Goal: Transaction & Acquisition: Register for event/course

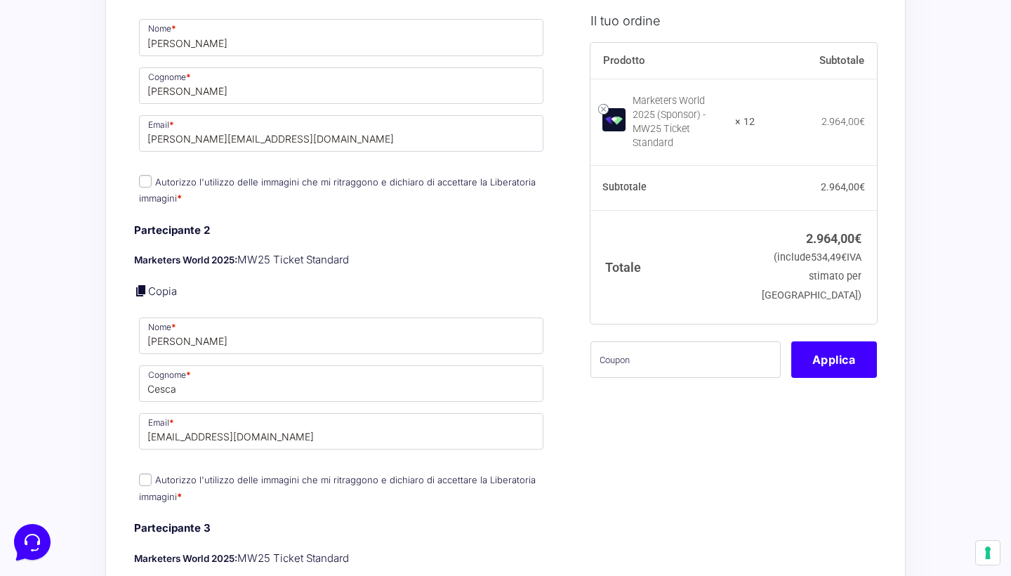
scroll to position [625, 0]
click at [144, 174] on input "Autorizzo l'utilizzo delle immagini che mi ritraggono e dichiaro di accettare l…" at bounding box center [145, 180] width 13 height 13
checkbox input "true"
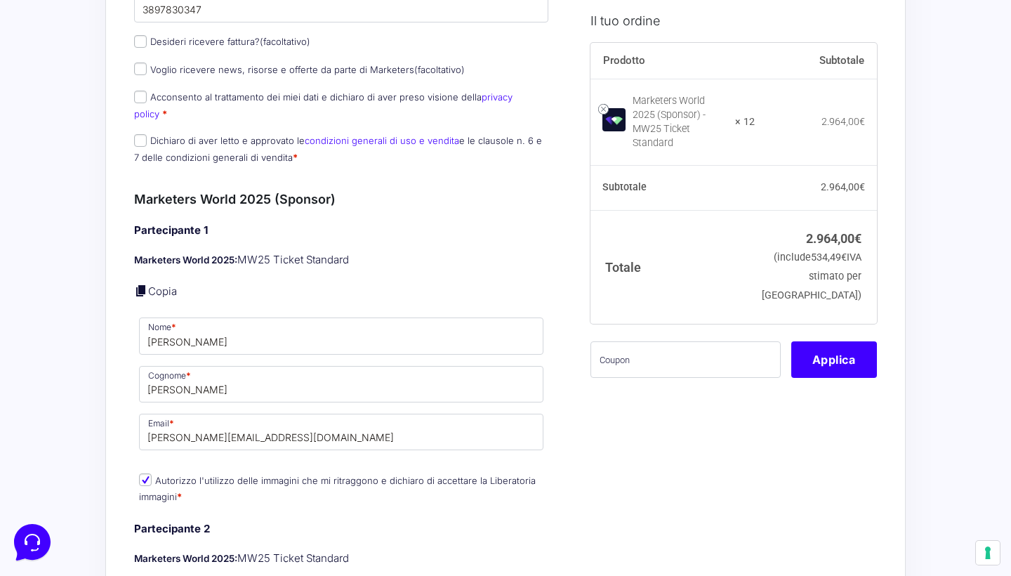
scroll to position [0, 0]
click at [141, 134] on input "Dichiaro di aver letto e approvato le condizioni generali di uso e vendita e le…" at bounding box center [140, 140] width 13 height 13
checkbox input "true"
click at [140, 93] on input "Acconsento al trattamento dei miei dati e dichiaro di aver preso visione della …" at bounding box center [140, 97] width 13 height 13
checkbox input "true"
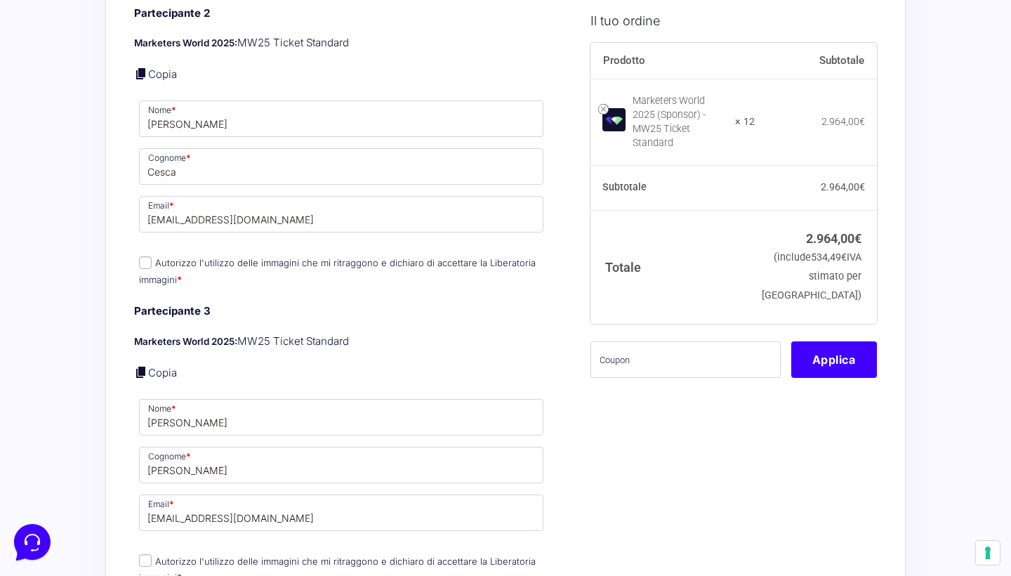
scroll to position [869, 0]
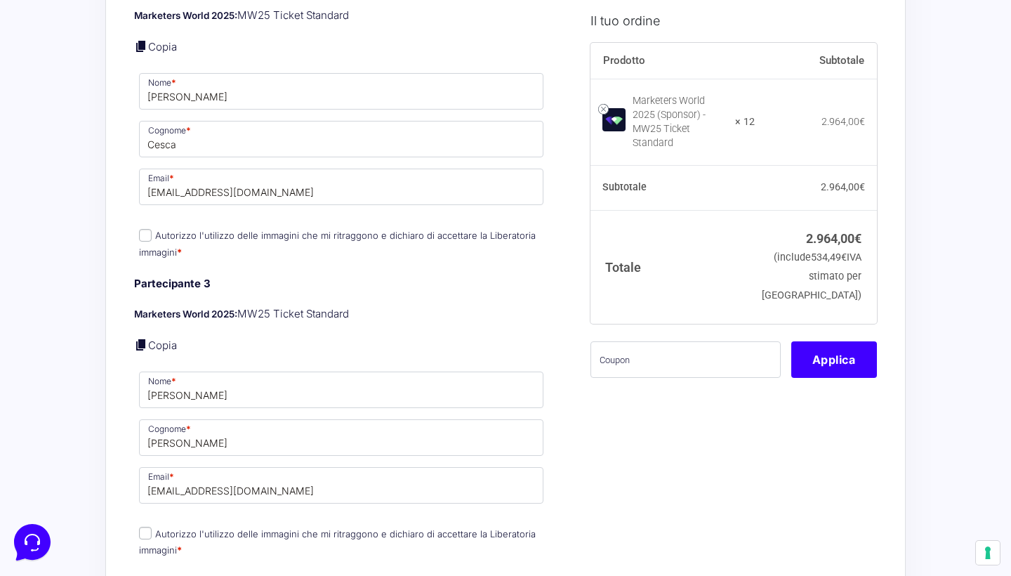
click at [145, 229] on input "Autorizzo l'utilizzo delle immagini che mi ritraggono e dichiaro di accettare l…" at bounding box center [145, 235] width 13 height 13
checkbox input "true"
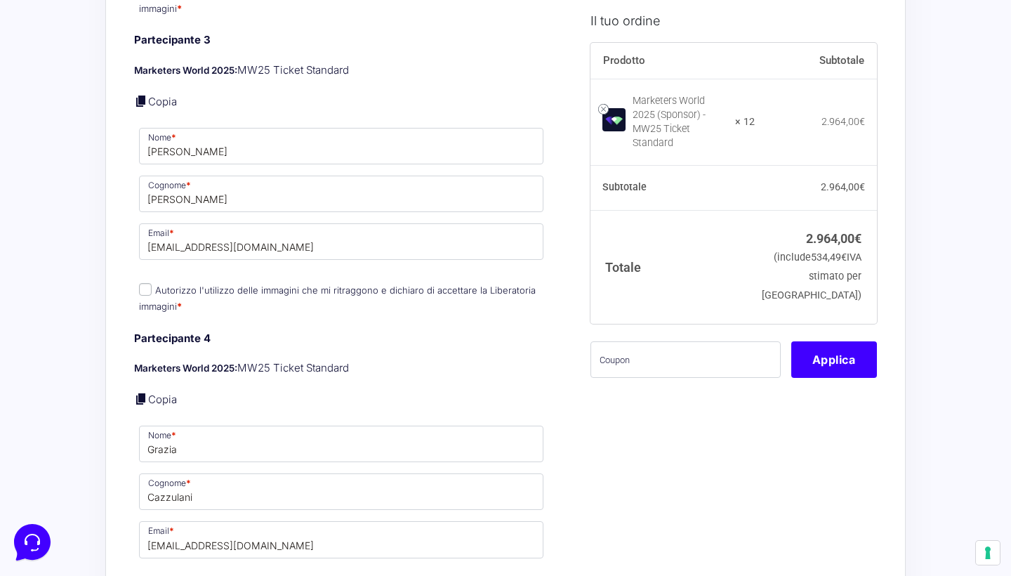
scroll to position [1136, 0]
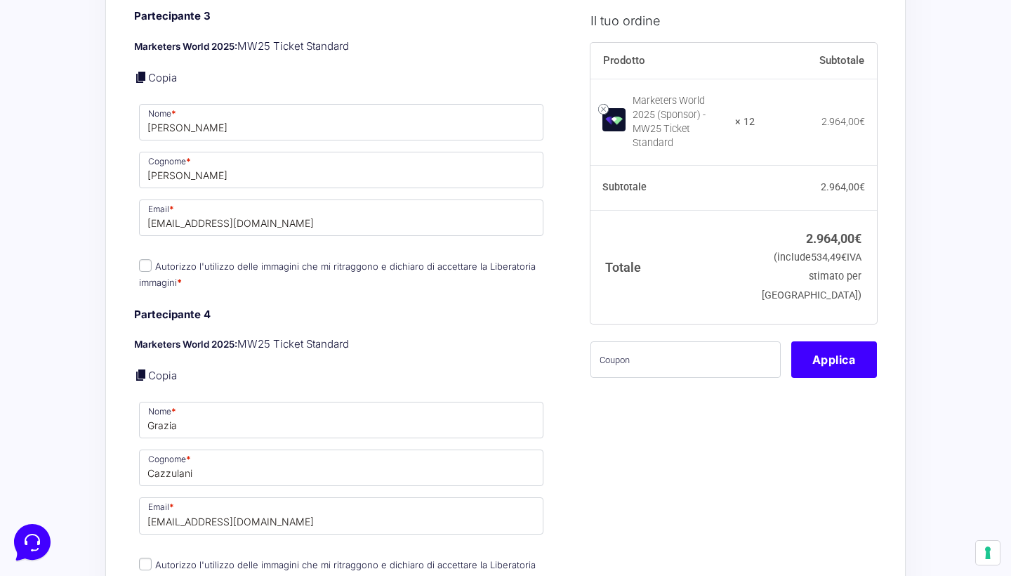
click at [145, 259] on input "Autorizzo l'utilizzo delle immagini che mi ritraggono e dichiaro di accettare l…" at bounding box center [145, 265] width 13 height 13
checkbox input "true"
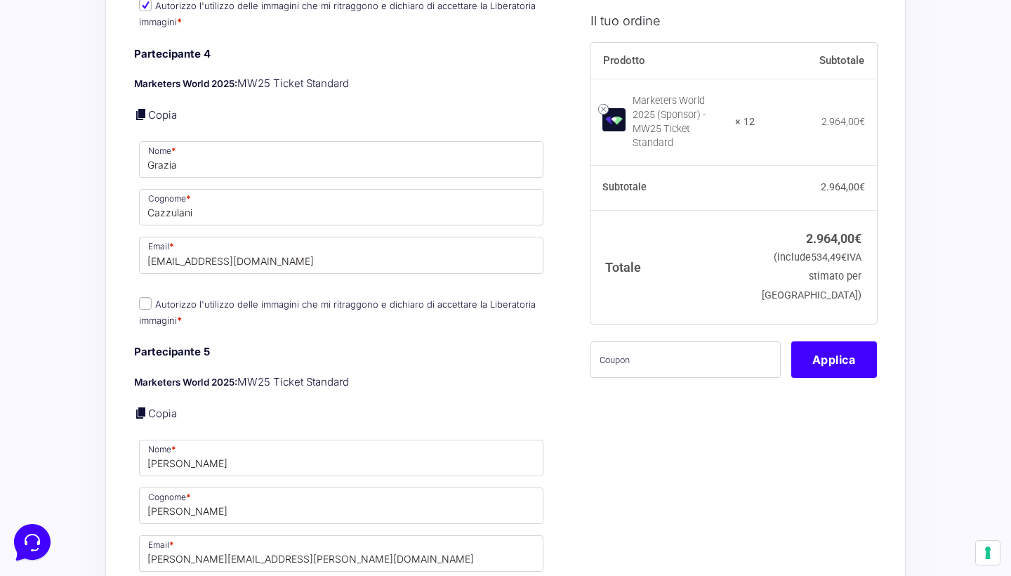
scroll to position [1434, 0]
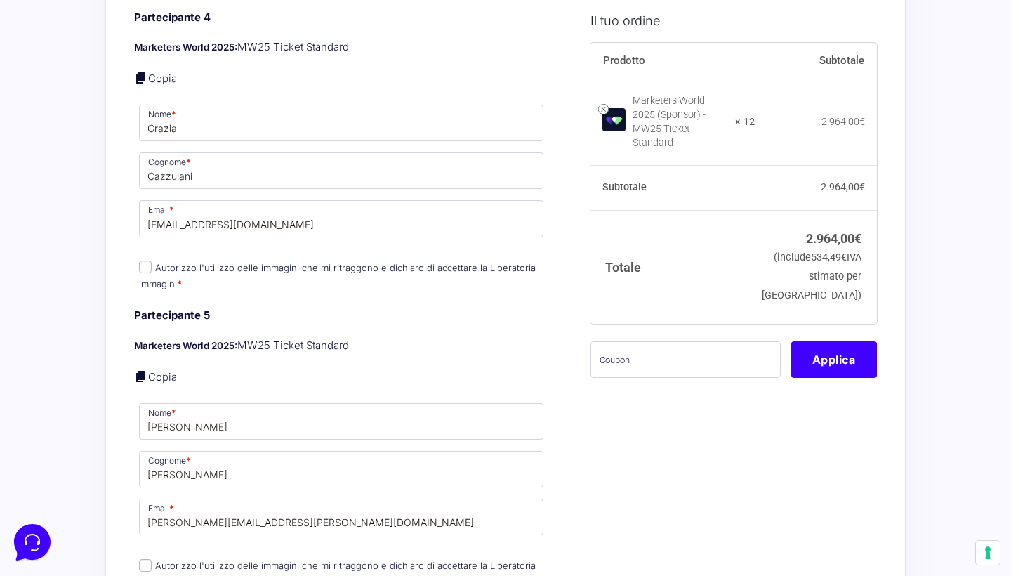
click at [144, 261] on input "Autorizzo l'utilizzo delle immagini che mi ritraggono e dichiaro di accettare l…" at bounding box center [145, 267] width 13 height 13
checkbox input "true"
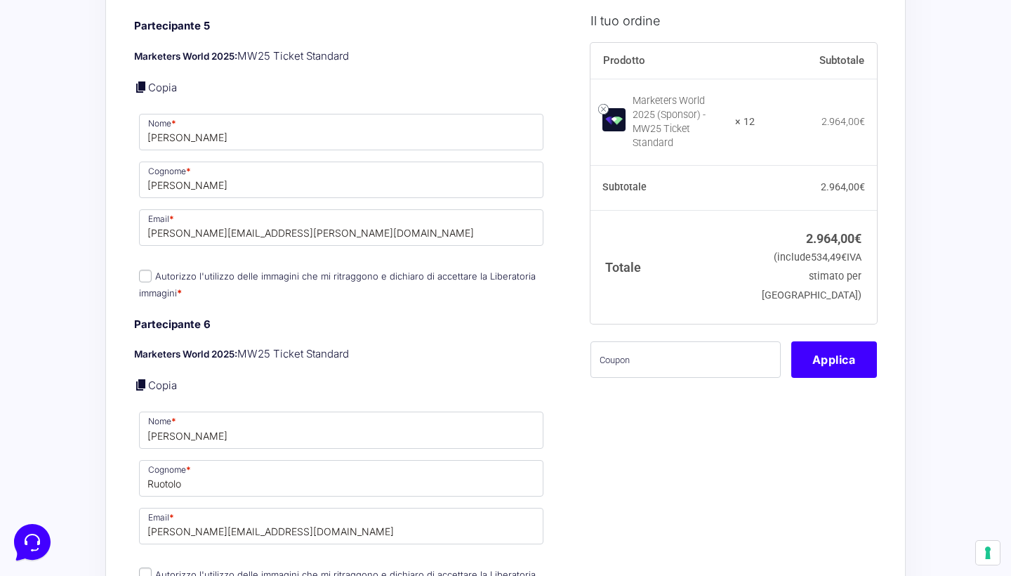
scroll to position [1743, 0]
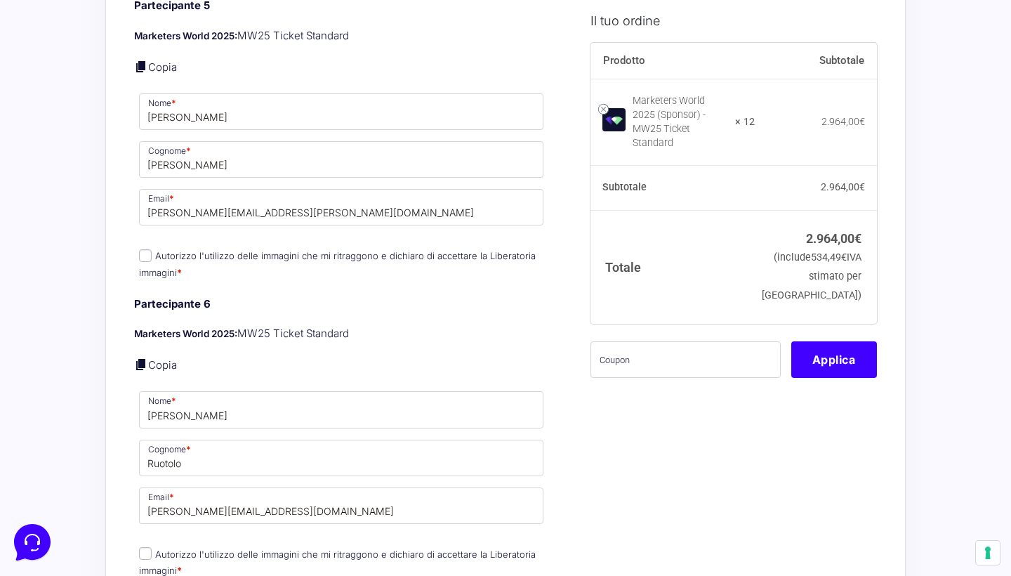
click at [145, 249] on input "Autorizzo l'utilizzo delle immagini che mi ritraggono e dichiaro di accettare l…" at bounding box center [145, 255] width 13 height 13
checkbox input "true"
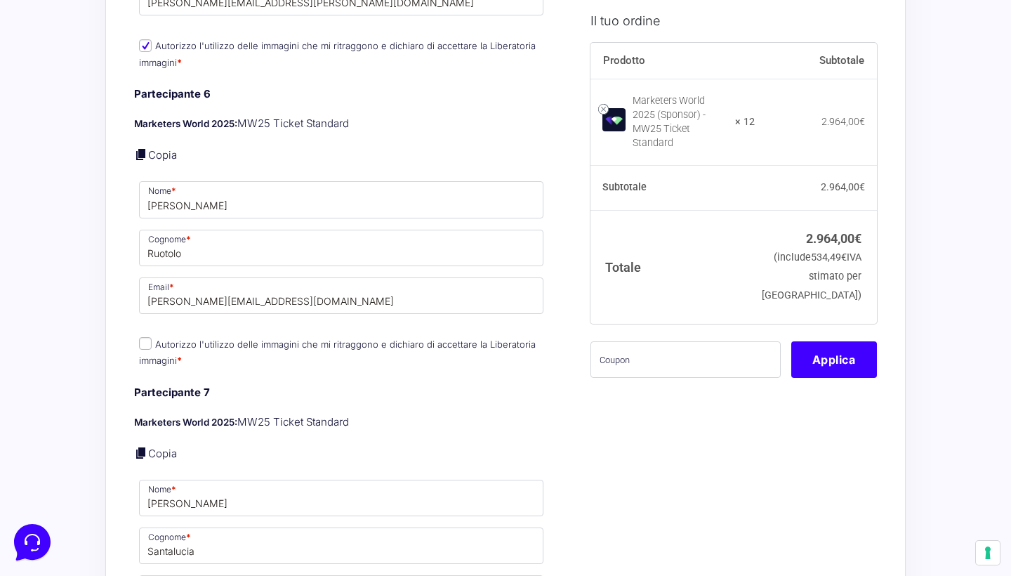
scroll to position [2029, 0]
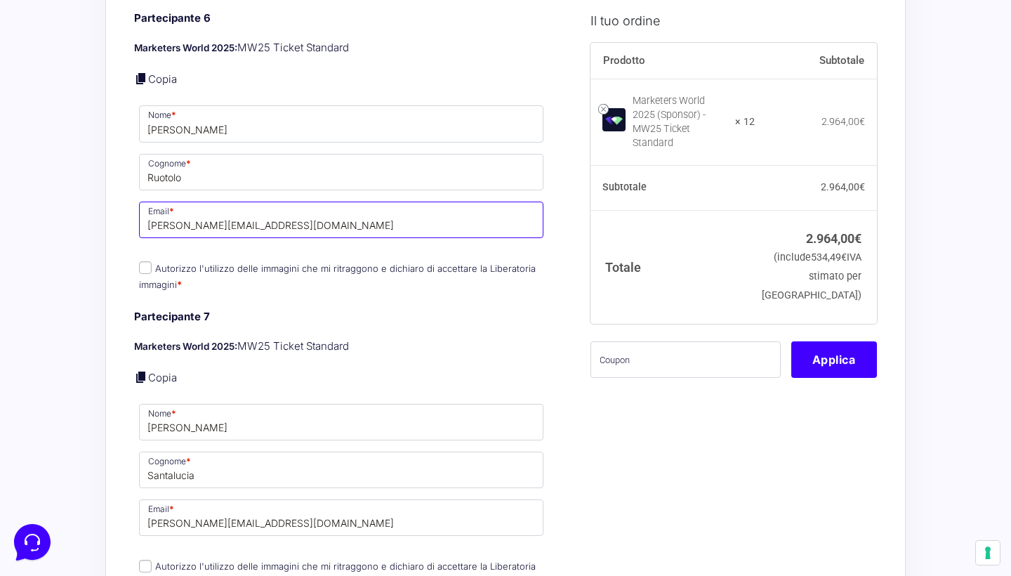
click at [236, 203] on input "[PERSON_NAME][EMAIL_ADDRESS][DOMAIN_NAME]" at bounding box center [341, 220] width 405 height 37
paste input "l.ruotolo@libero.it"
type input "l.ruotolo@libero.it"
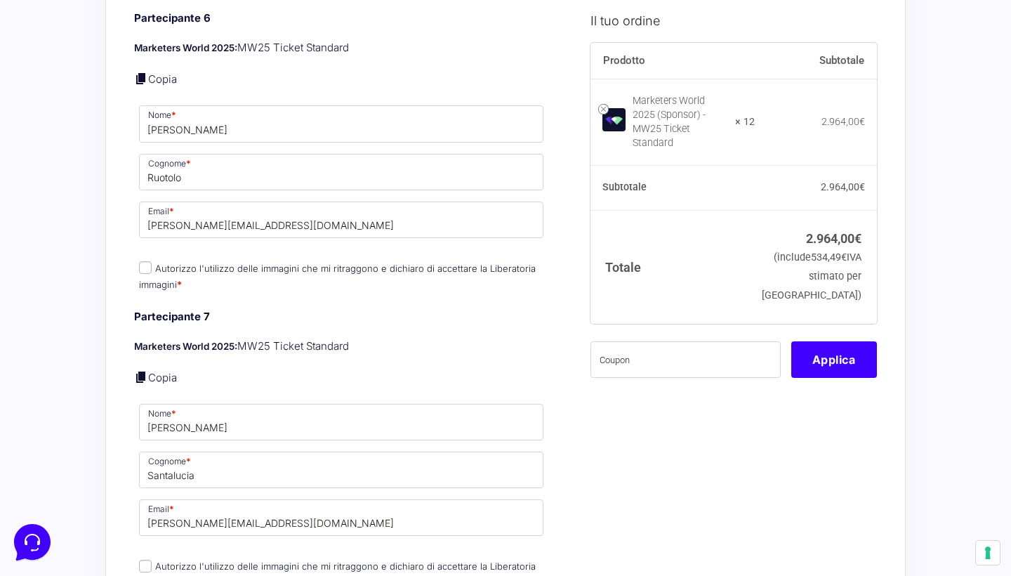
click at [145, 261] on input "Autorizzo l'utilizzo delle immagini che mi ritraggono e dichiaro di accettare l…" at bounding box center [145, 267] width 13 height 13
checkbox input "true"
click at [228, 499] on input "[PERSON_NAME][EMAIL_ADDRESS][DOMAIN_NAME]" at bounding box center [341, 517] width 405 height 37
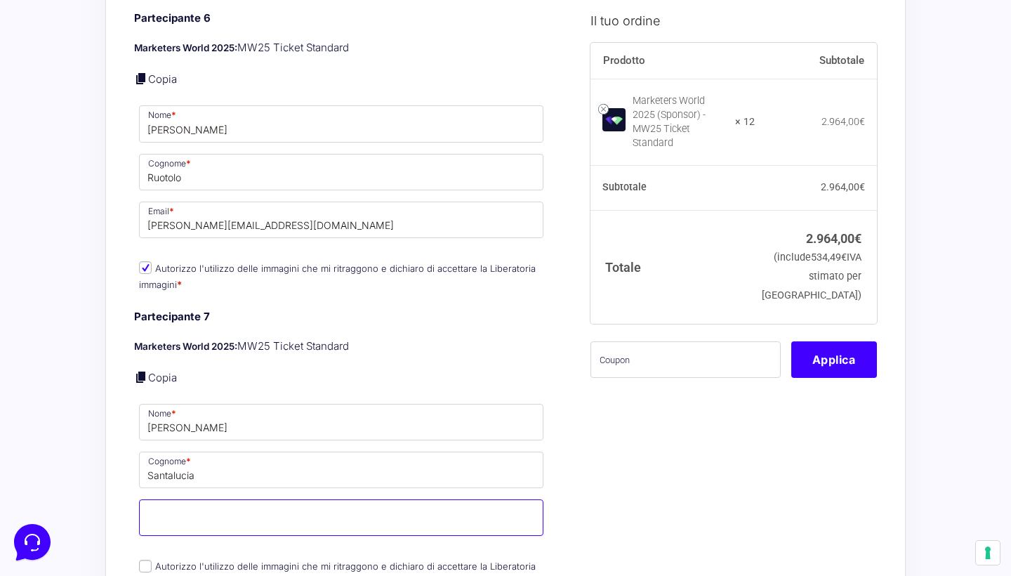
paste input "Santalucia82@gmail.com"
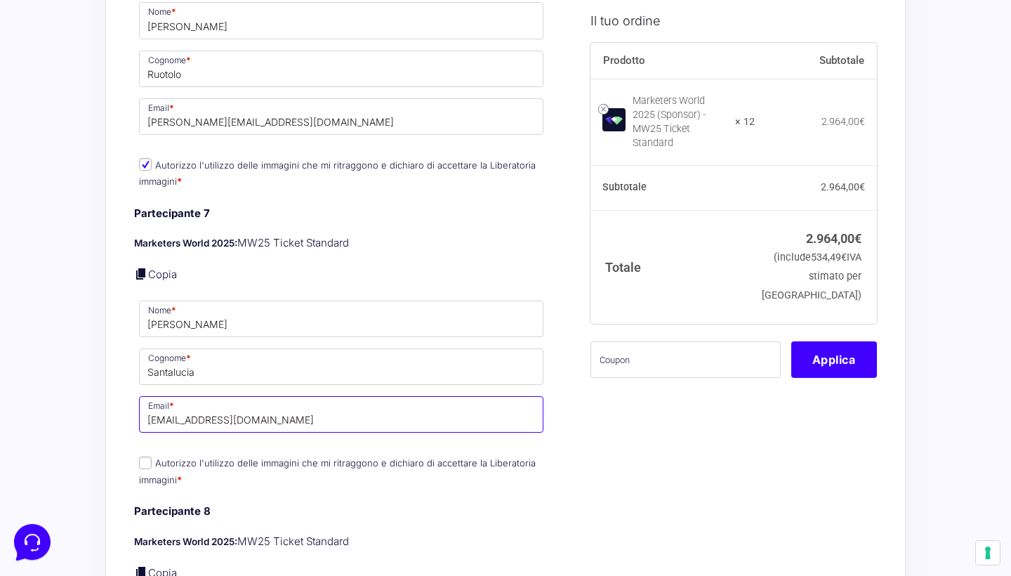
scroll to position [2157, 0]
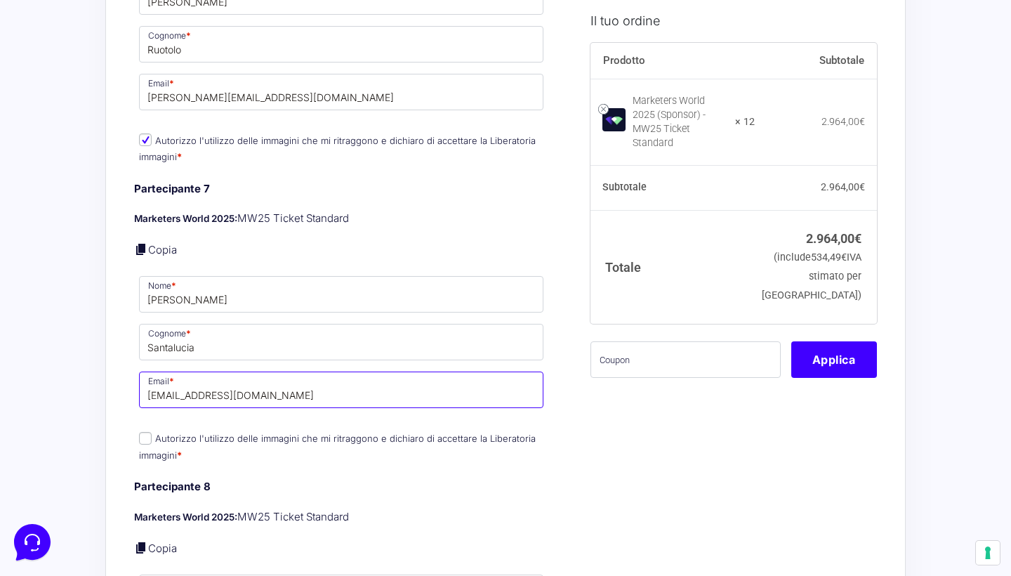
type input "Santalucia82@gmail.com"
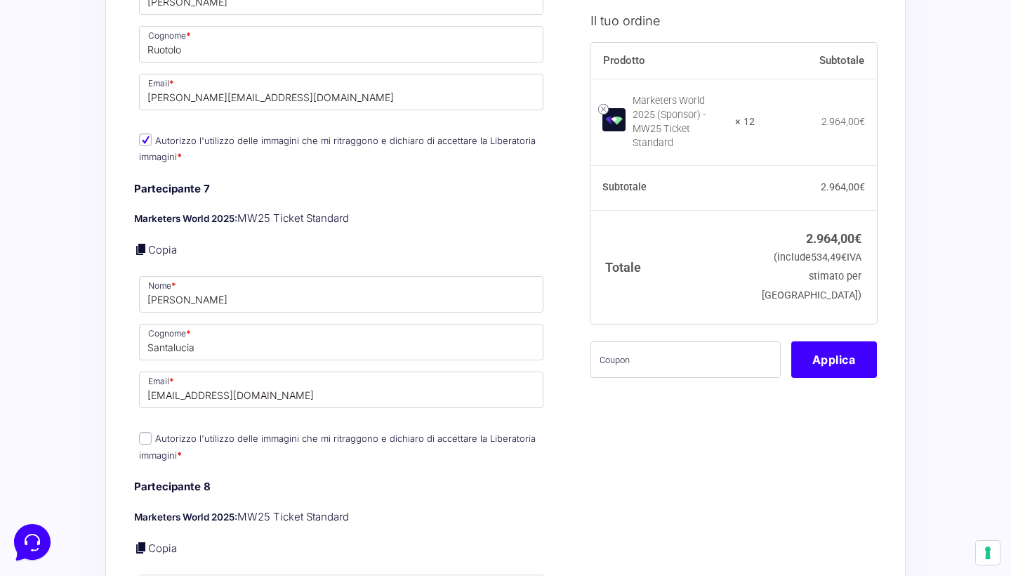
click at [141, 432] on input "Autorizzo l'utilizzo delle immagini che mi ritraggono e dichiaro di accettare l…" at bounding box center [145, 438] width 13 height 13
checkbox input "true"
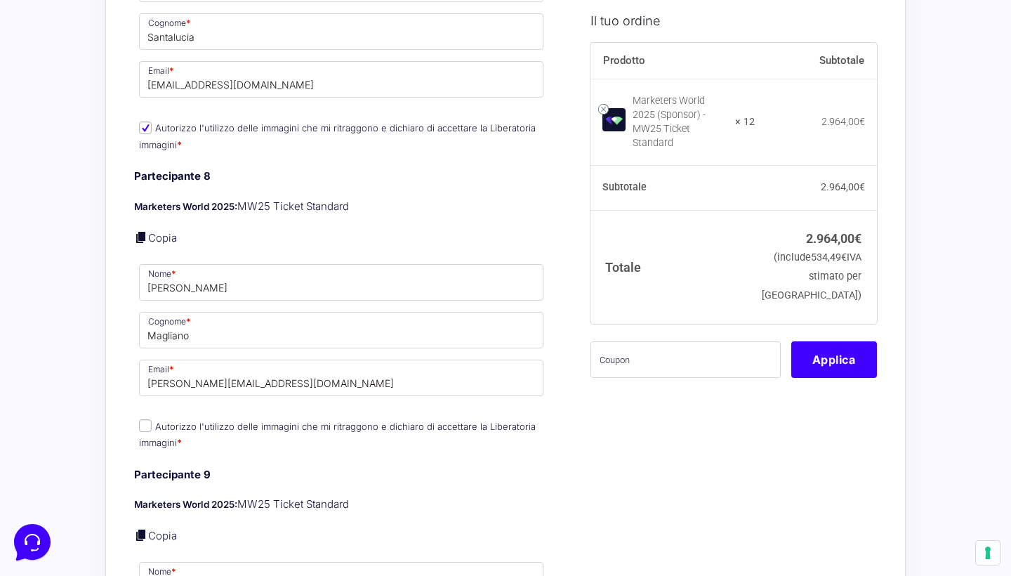
scroll to position [2472, 0]
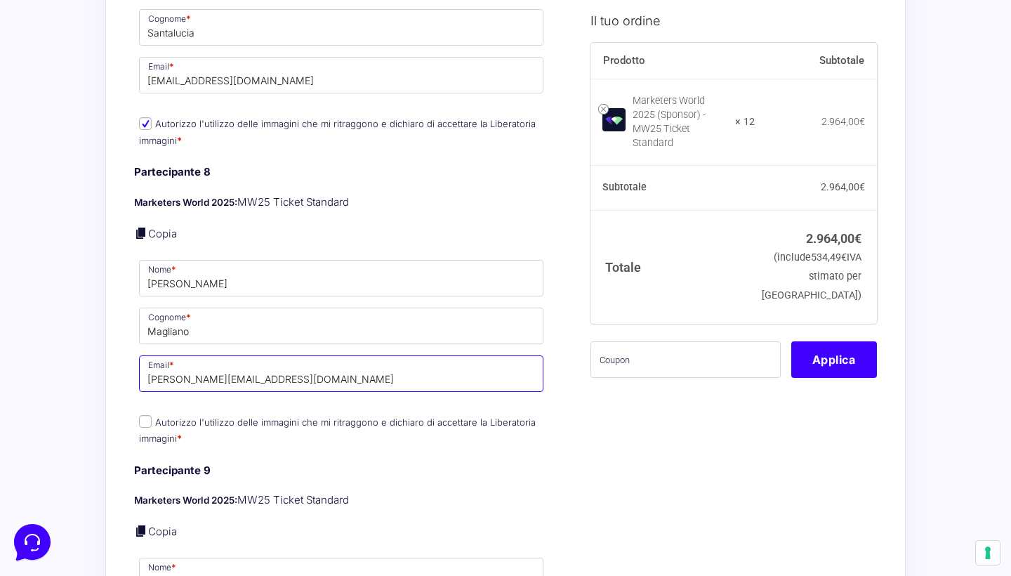
click at [223, 355] on input "[PERSON_NAME][EMAIL_ADDRESS][DOMAIN_NAME]" at bounding box center [341, 373] width 405 height 37
paste input "rm.videomaker@gmail.com"
type input "rm.videomaker@gmail.com"
click at [145, 415] on input "Autorizzo l'utilizzo delle immagini che mi ritraggono e dichiaro di accettare l…" at bounding box center [145, 421] width 13 height 13
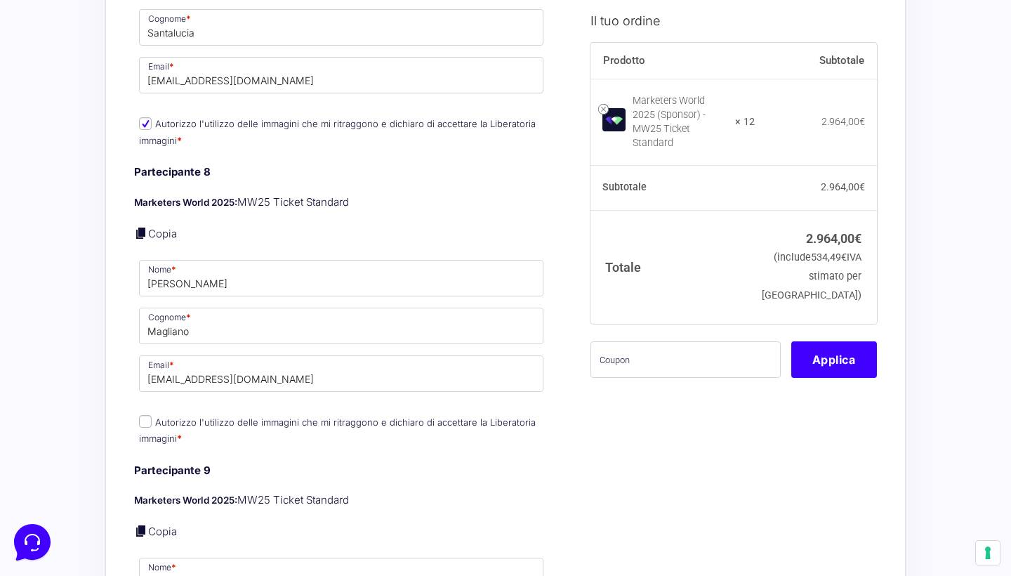
checkbox input "true"
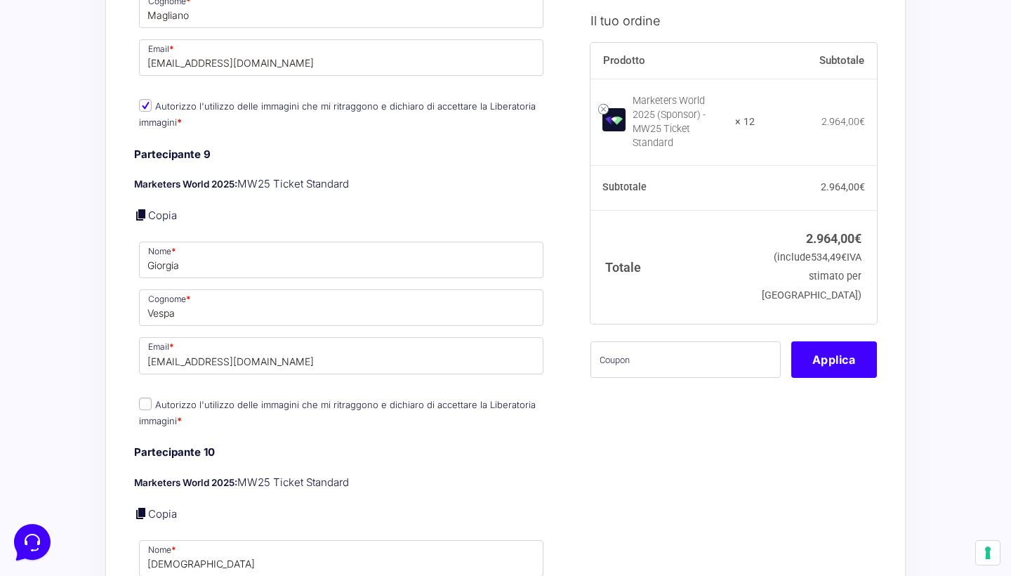
scroll to position [2794, 0]
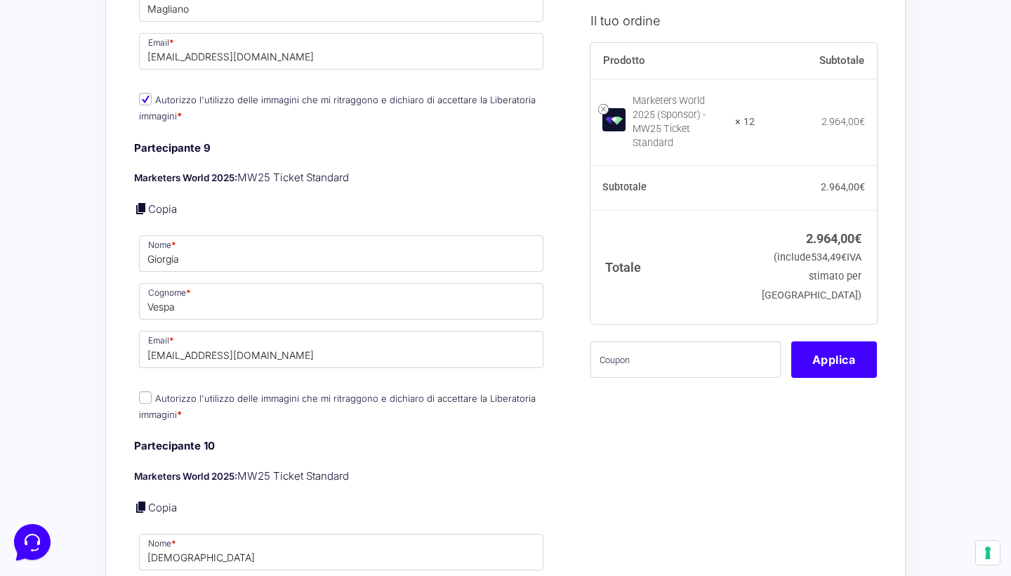
click at [145, 391] on input "Autorizzo l'utilizzo delle immagini che mi ritraggono e dichiaro di accettare l…" at bounding box center [145, 397] width 13 height 13
checkbox input "true"
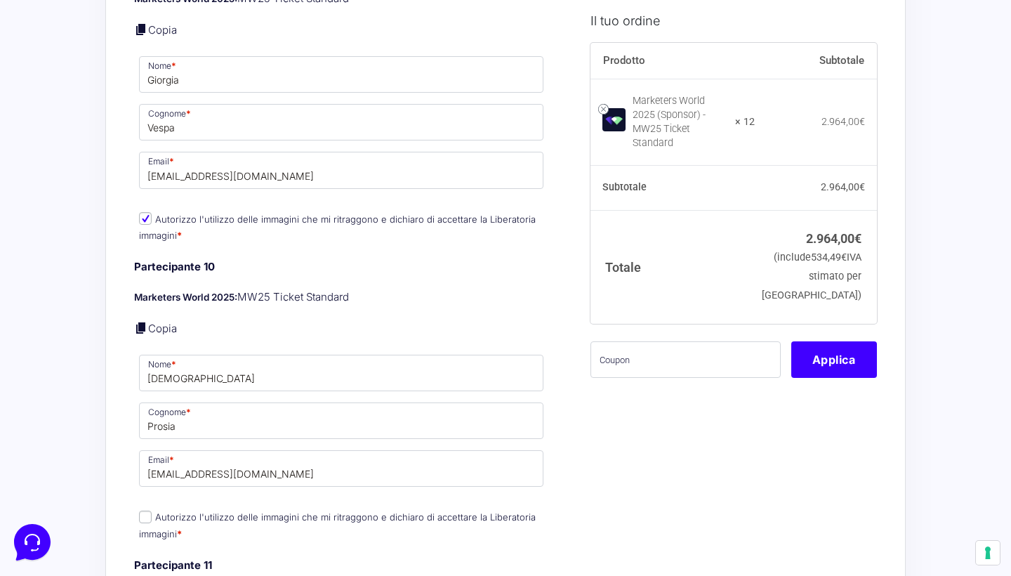
scroll to position [3039, 0]
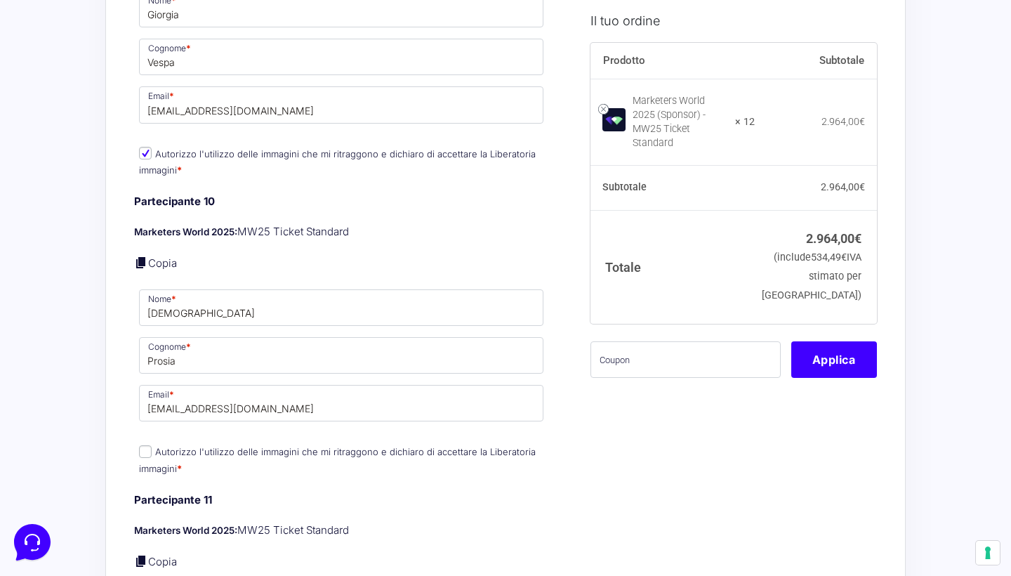
click at [143, 445] on input "Autorizzo l'utilizzo delle immagini che mi ritraggono e dichiaro di accettare l…" at bounding box center [145, 451] width 13 height 13
checkbox input "true"
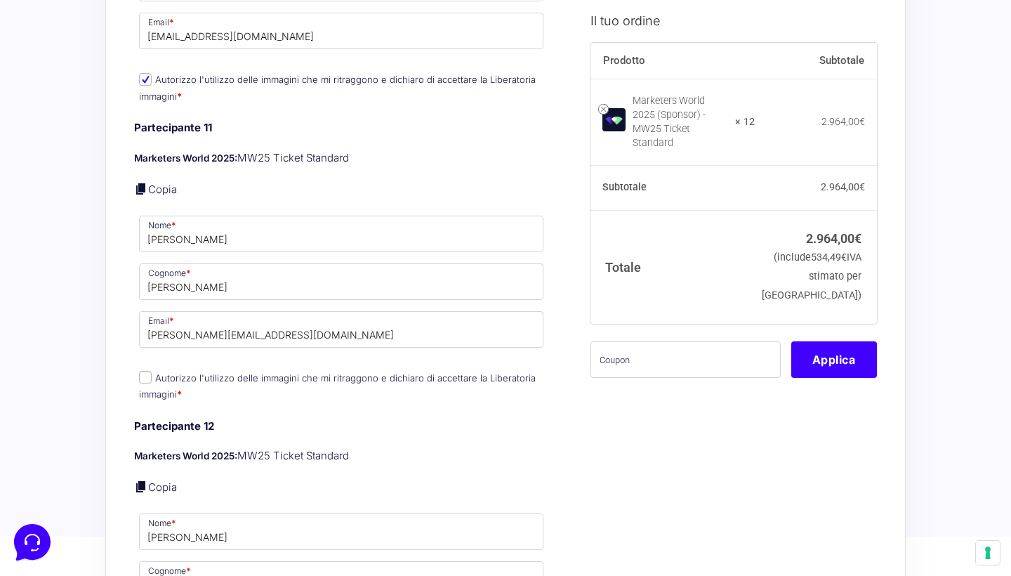
scroll to position [3415, 0]
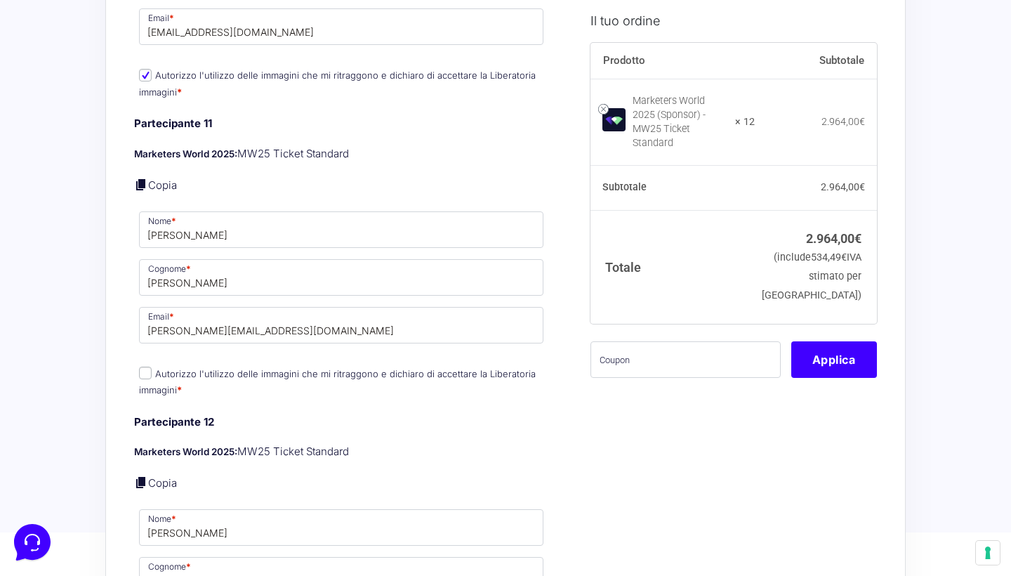
click at [146, 367] on input "Autorizzo l'utilizzo delle immagini che mi ritraggono e dichiaro di accettare l…" at bounding box center [145, 373] width 13 height 13
checkbox input "true"
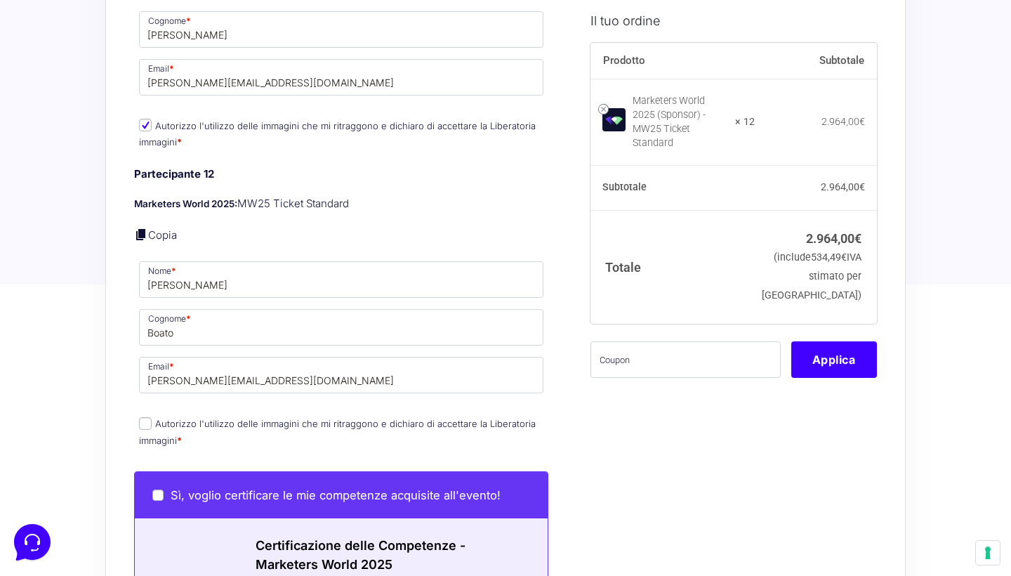
scroll to position [3674, 0]
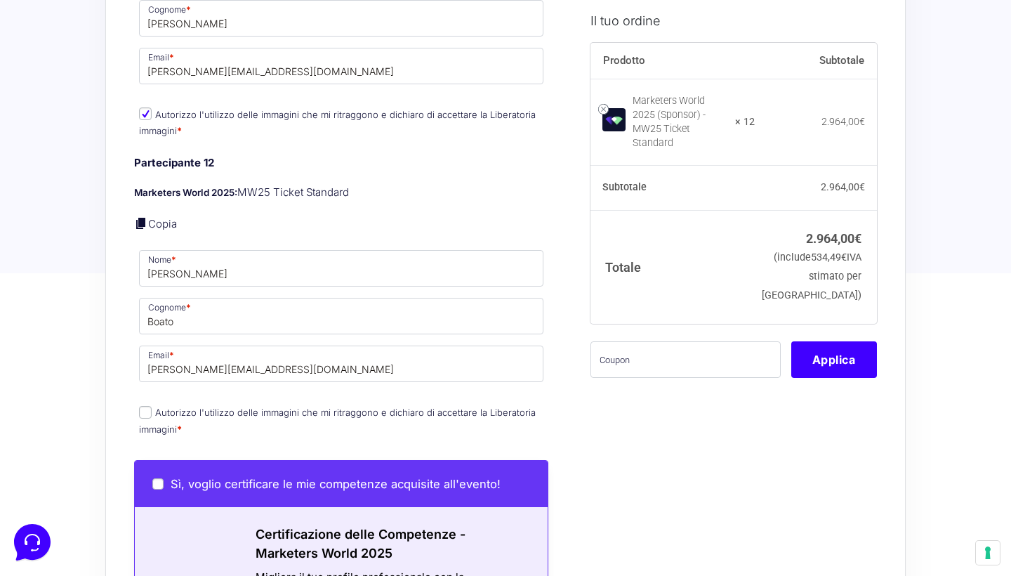
click at [147, 406] on input "Autorizzo l'utilizzo delle immagini che mi ritraggono e dichiaro di accettare l…" at bounding box center [145, 412] width 13 height 13
checkbox input "true"
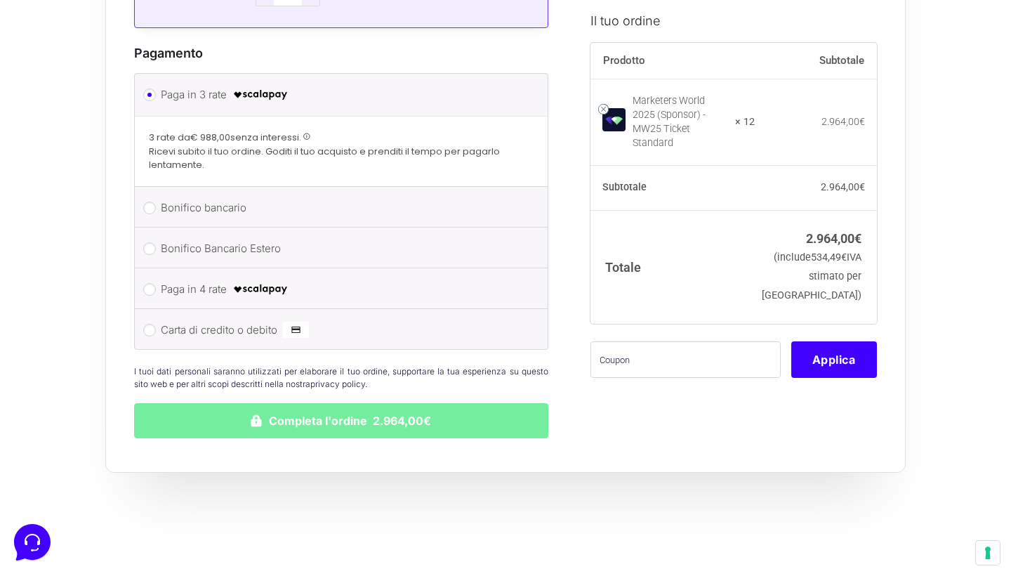
scroll to position [4396, 0]
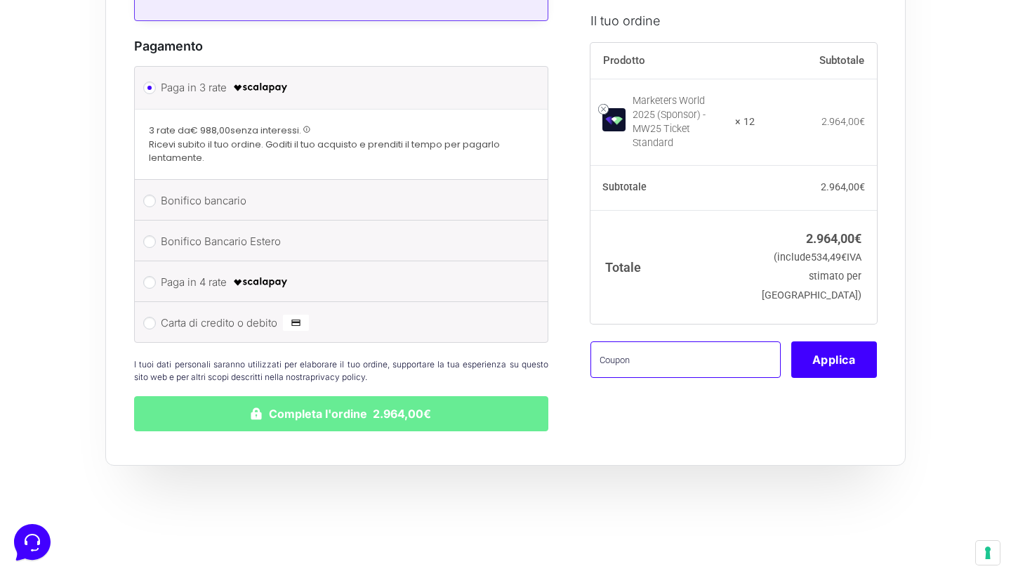
click at [629, 362] on input "text" at bounding box center [686, 359] width 190 height 37
type input "P"
type input "SPONSOR12"
click at [827, 366] on button "Applica" at bounding box center [835, 359] width 86 height 37
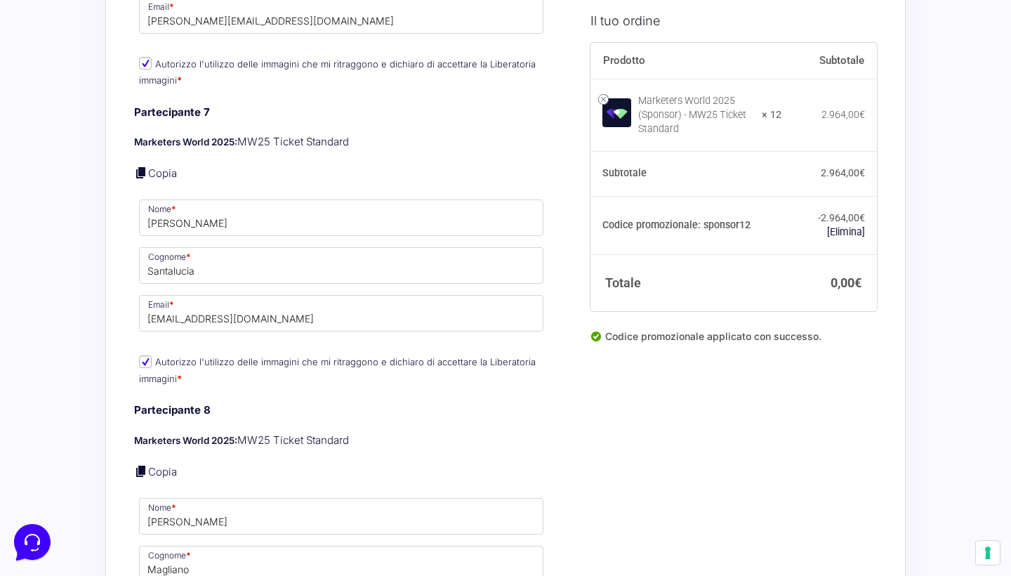
scroll to position [2245, 0]
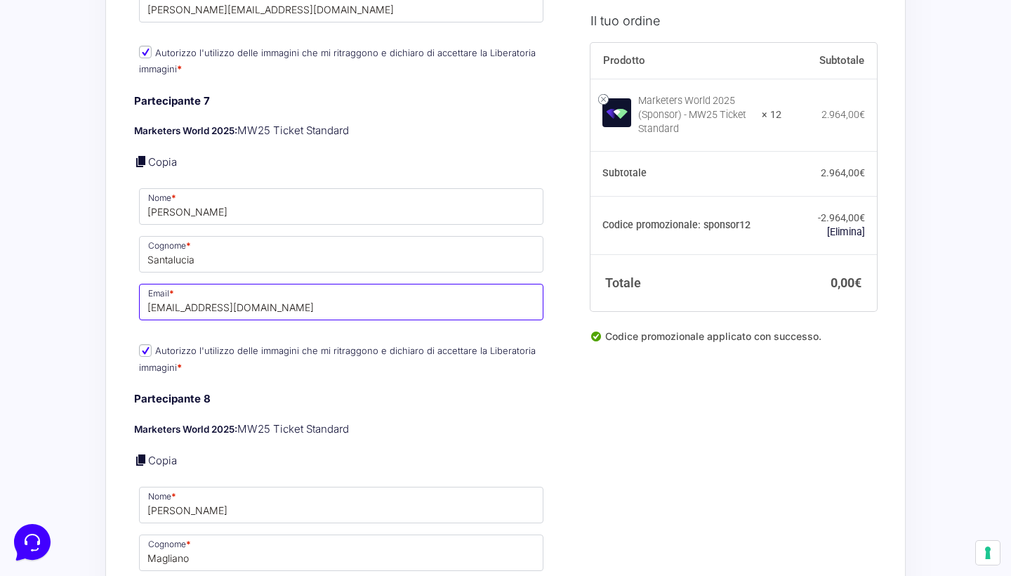
click at [153, 284] on input "Santalucia82@gmail.com" at bounding box center [341, 302] width 405 height 37
type input "santalucia82@gmail.com"
click at [249, 298] on div "Partecipante 7 Marketers World 2025: MW25 Ticket Standard Copia Nome * Raffaele…" at bounding box center [341, 235] width 414 height 284
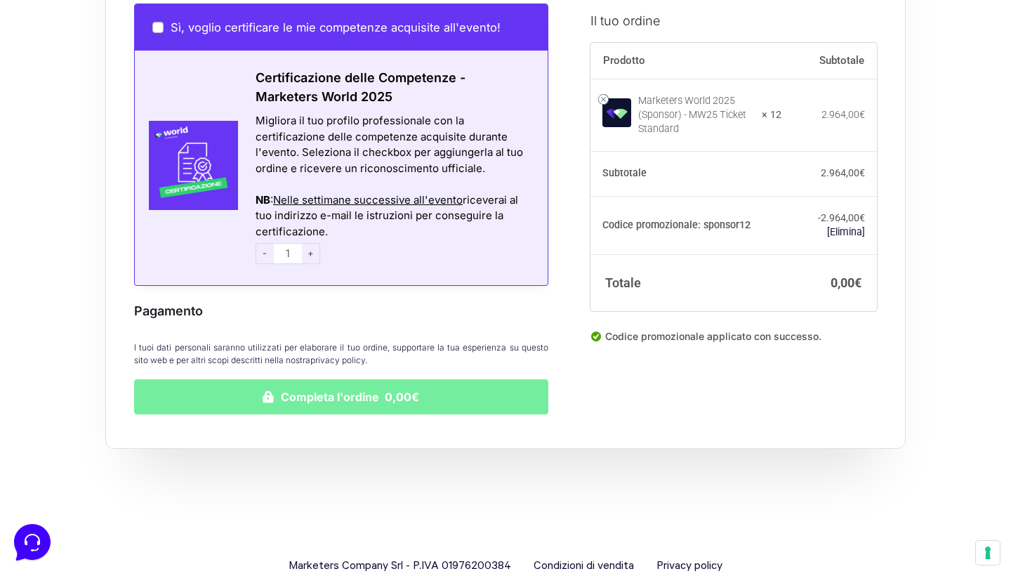
scroll to position [4130, 0]
click at [334, 380] on button "Completa l'ordine 0,00€" at bounding box center [341, 397] width 414 height 35
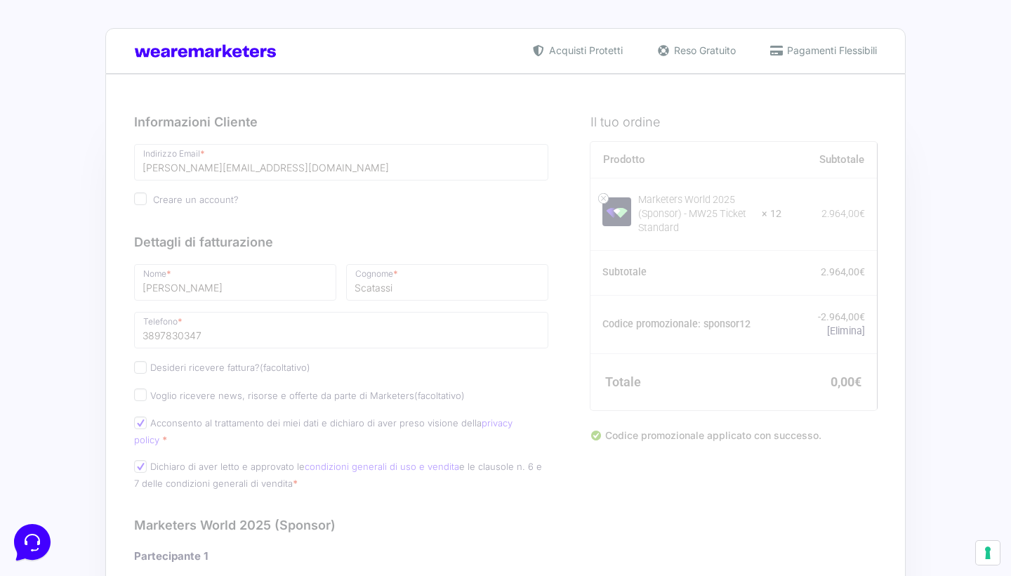
scroll to position [0, 0]
